Goal: Contribute content

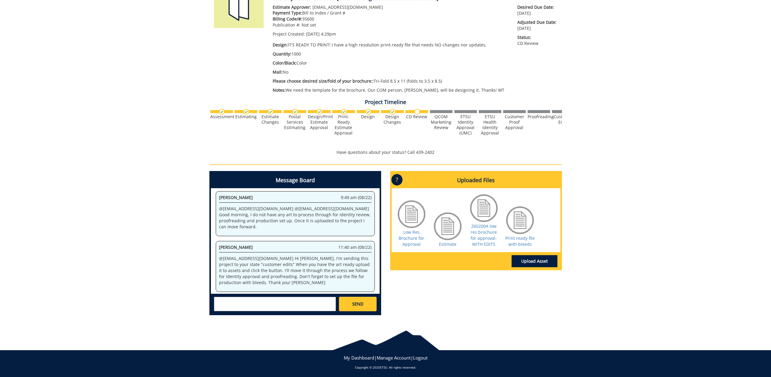
scroll to position [28460, 0]
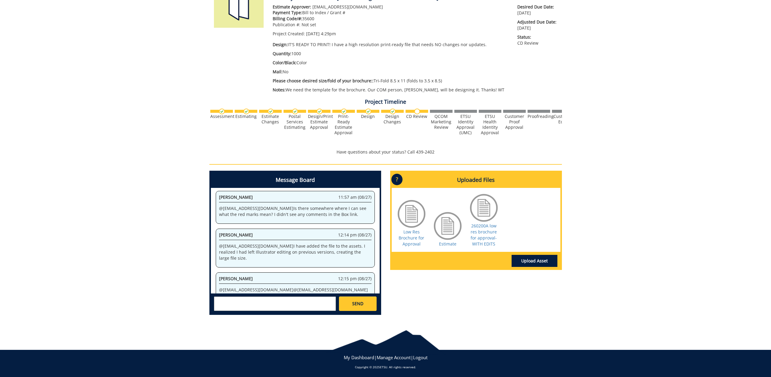
scroll to position [99, 0]
click at [539, 260] on link "Upload Asset" at bounding box center [535, 261] width 46 height 12
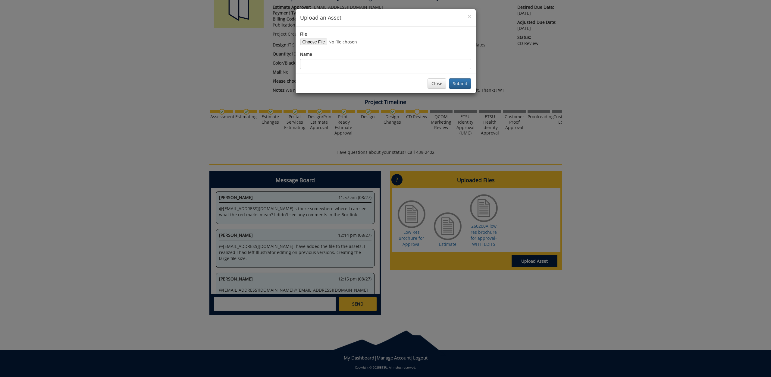
click at [308, 43] on input "File" at bounding box center [341, 42] width 82 height 7
type input "C:\fakepath\230487-A CON Undergraduate Brochure Final_[DATE]_Final.pdf"
click at [379, 63] on input "Name" at bounding box center [385, 64] width 171 height 10
type input "Ready to print File!"
click at [459, 83] on button "Submit" at bounding box center [460, 83] width 22 height 10
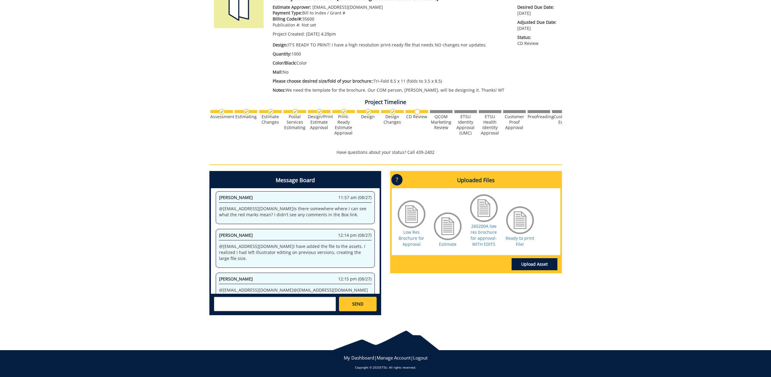
click at [251, 302] on textarea at bounding box center [275, 304] width 122 height 14
type textarea "@[EMAIL_ADDRESS][DOMAIN_NAME] Thanks for talking, glad we got everything fixed!…"
click at [359, 304] on span "SEND" at bounding box center [357, 304] width 11 height 6
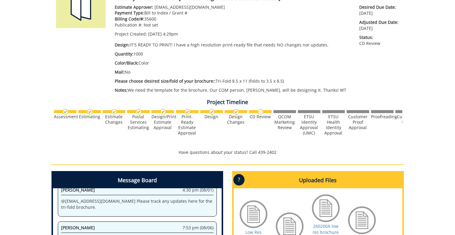
scroll to position [18499, 0]
